Goal: Information Seeking & Learning: Compare options

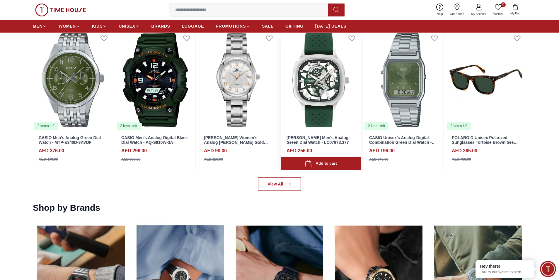
scroll to position [837, 0]
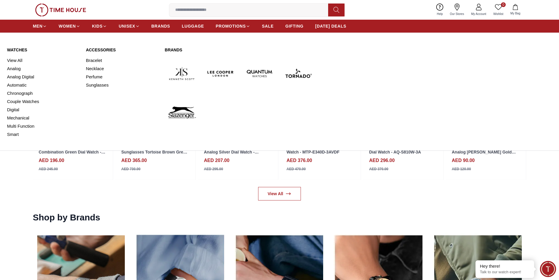
click at [215, 75] on img at bounding box center [221, 73] width 34 height 34
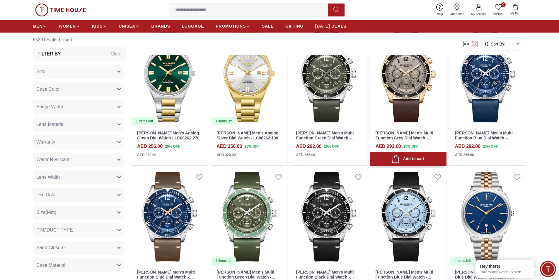
scroll to position [615, 0]
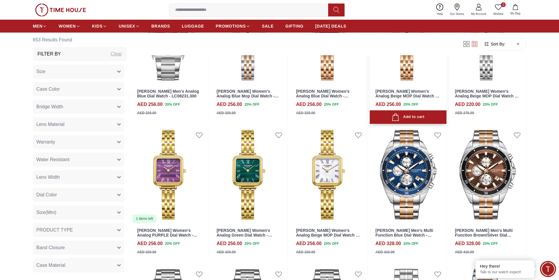
scroll to position [1612, 0]
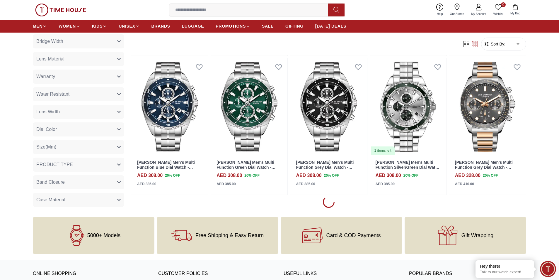
scroll to position [1846, 0]
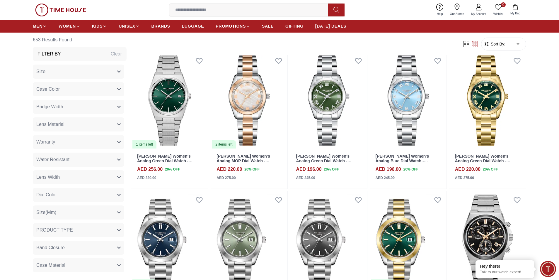
scroll to position [3399, 0]
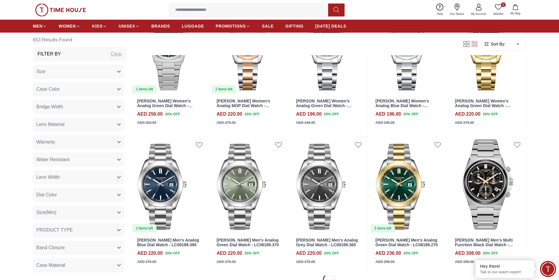
scroll to position [3575, 0]
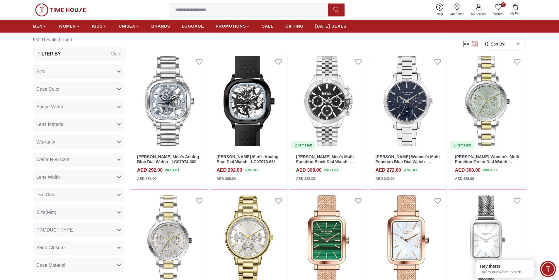
scroll to position [4511, 0]
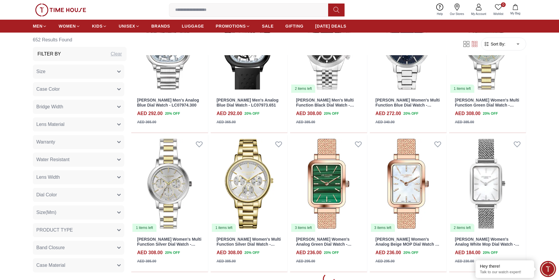
scroll to position [4630, 0]
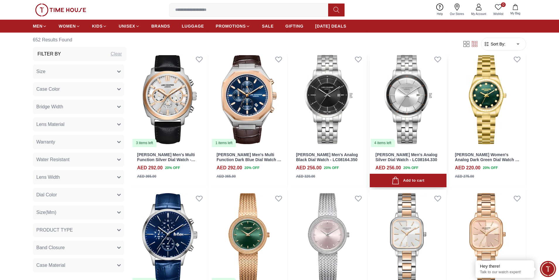
scroll to position [5597, 0]
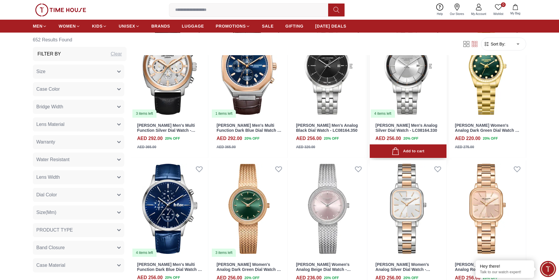
scroll to position [5685, 0]
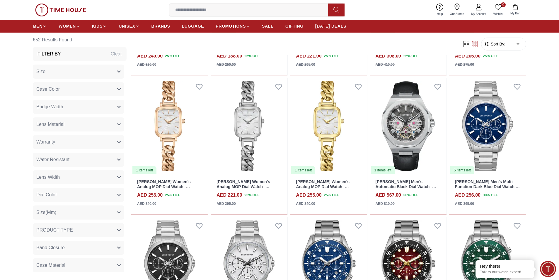
scroll to position [6705, 0]
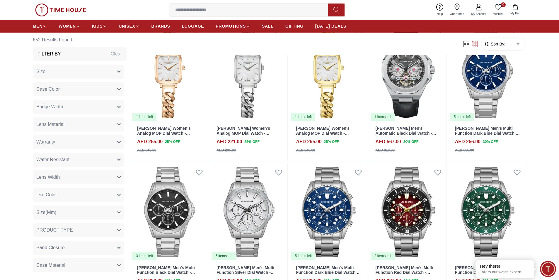
scroll to position [6887, 0]
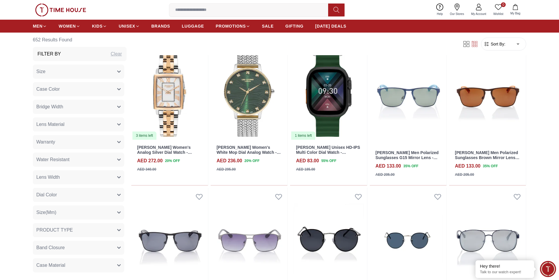
scroll to position [7531, 0]
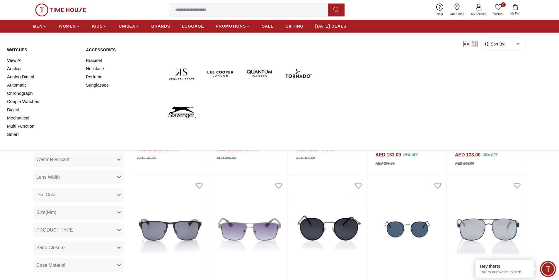
click at [17, 58] on link "View All" at bounding box center [43, 60] width 72 height 8
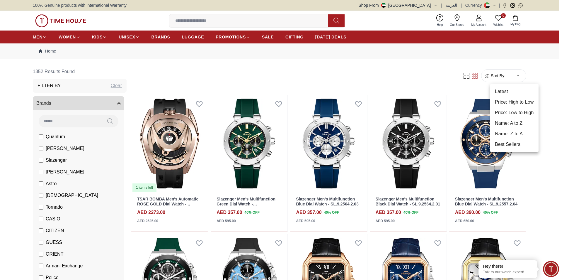
click at [528, 104] on li "Price: High to Low" at bounding box center [514, 102] width 48 height 11
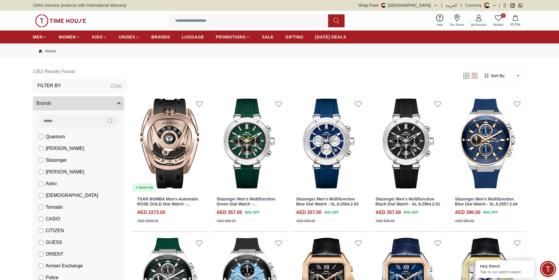
type input "*"
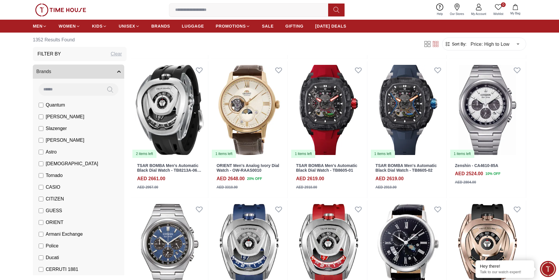
scroll to position [440, 0]
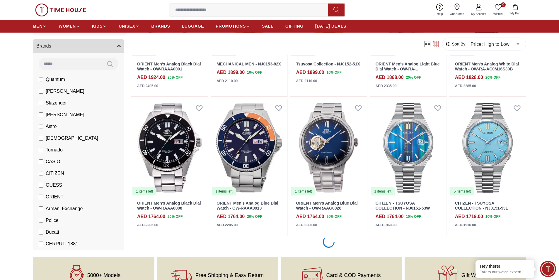
scroll to position [1055, 0]
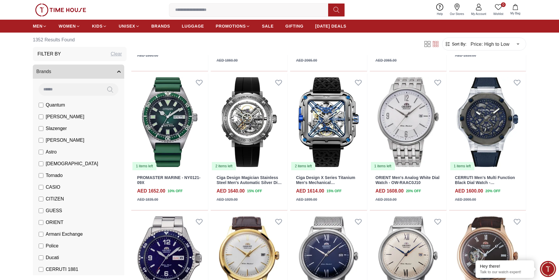
scroll to position [1495, 0]
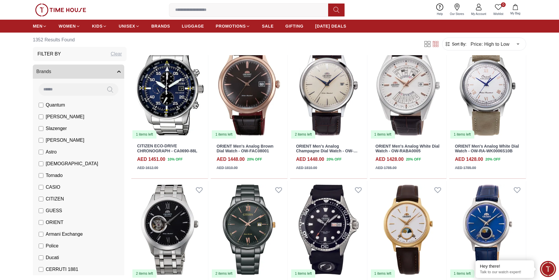
scroll to position [1963, 0]
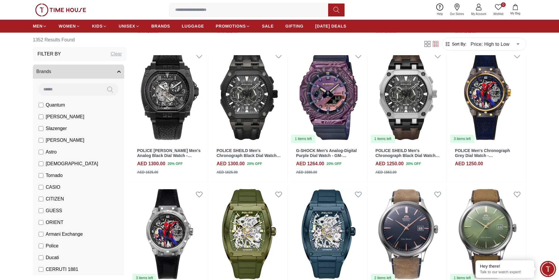
scroll to position [2549, 0]
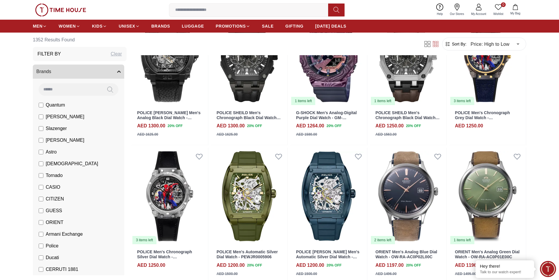
scroll to position [2667, 0]
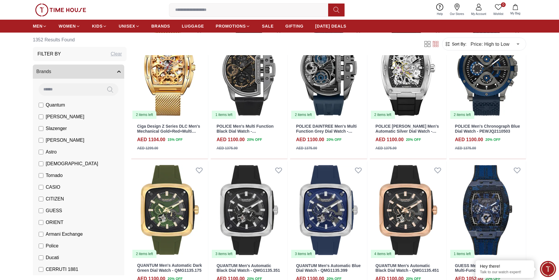
scroll to position [3692, 0]
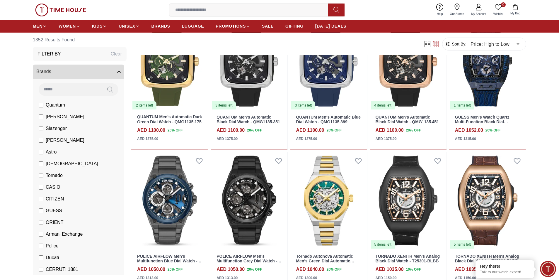
scroll to position [3839, 0]
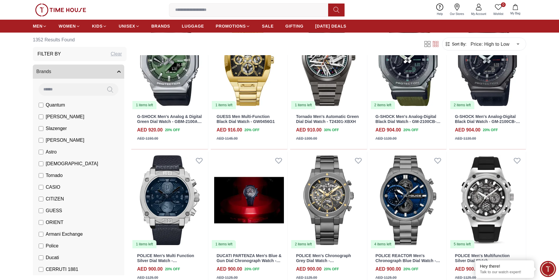
scroll to position [4806, 0]
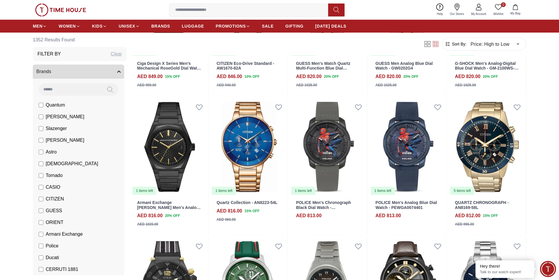
scroll to position [5875, 0]
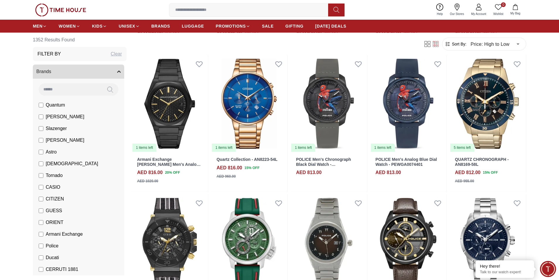
scroll to position [5949, 0]
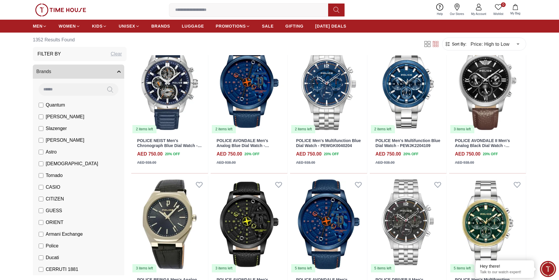
scroll to position [7063, 0]
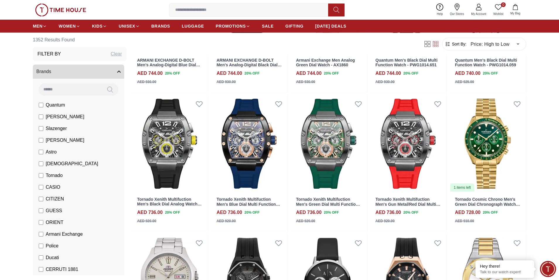
scroll to position [7542, 0]
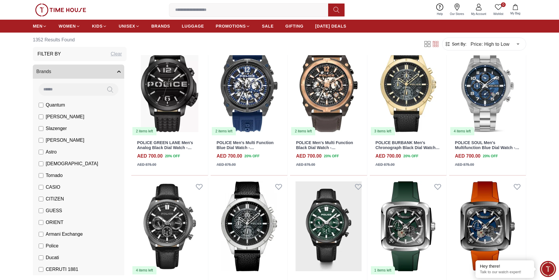
scroll to position [8152, 0]
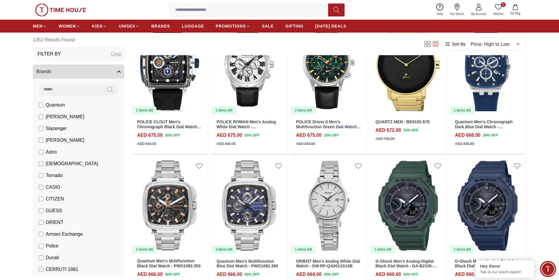
scroll to position [8703, 0]
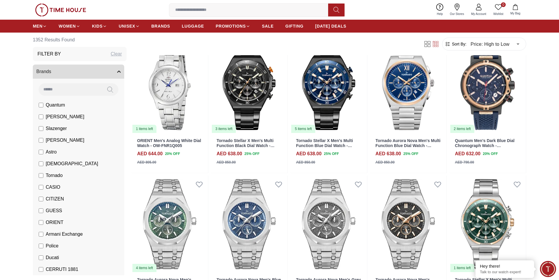
scroll to position [9284, 0]
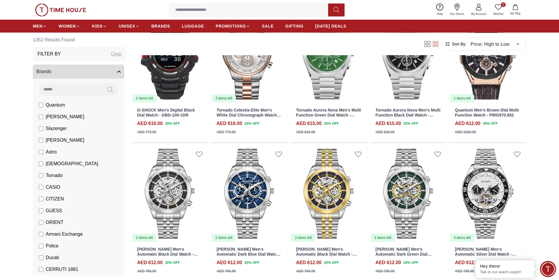
scroll to position [9819, 0]
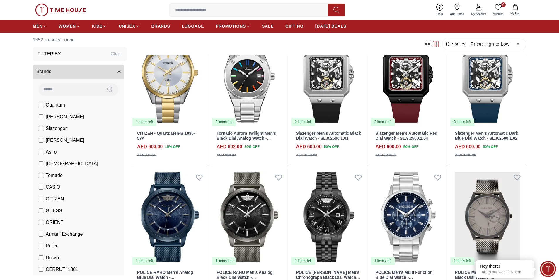
scroll to position [10432, 0]
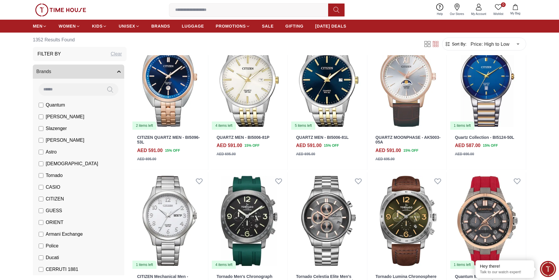
scroll to position [10931, 0]
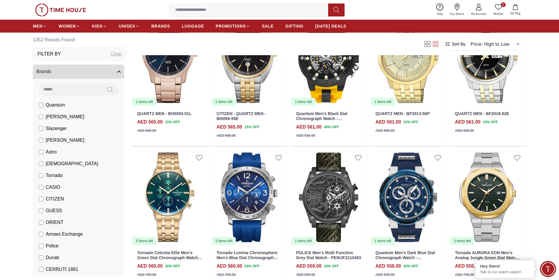
scroll to position [11575, 0]
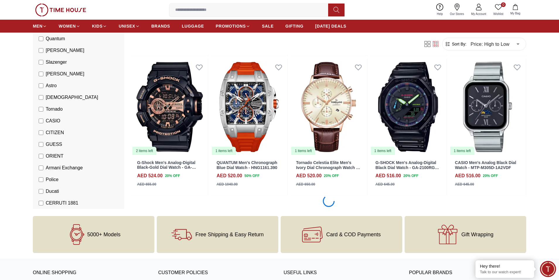
scroll to position [12746, 0]
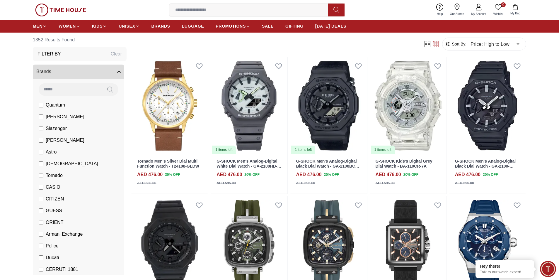
scroll to position [13693, 0]
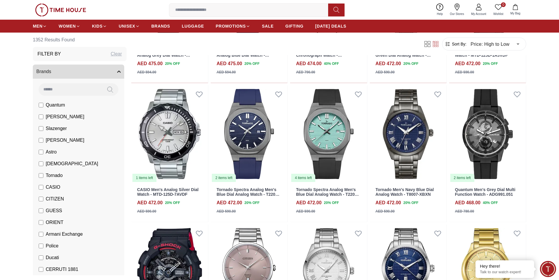
scroll to position [14270, 0]
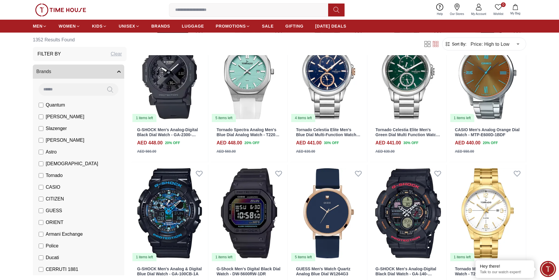
scroll to position [14819, 0]
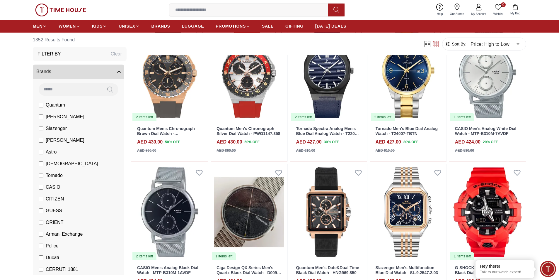
scroll to position [15370, 0]
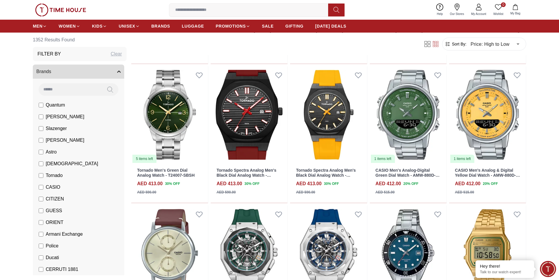
scroll to position [15737, 0]
